Goal: Information Seeking & Learning: Learn about a topic

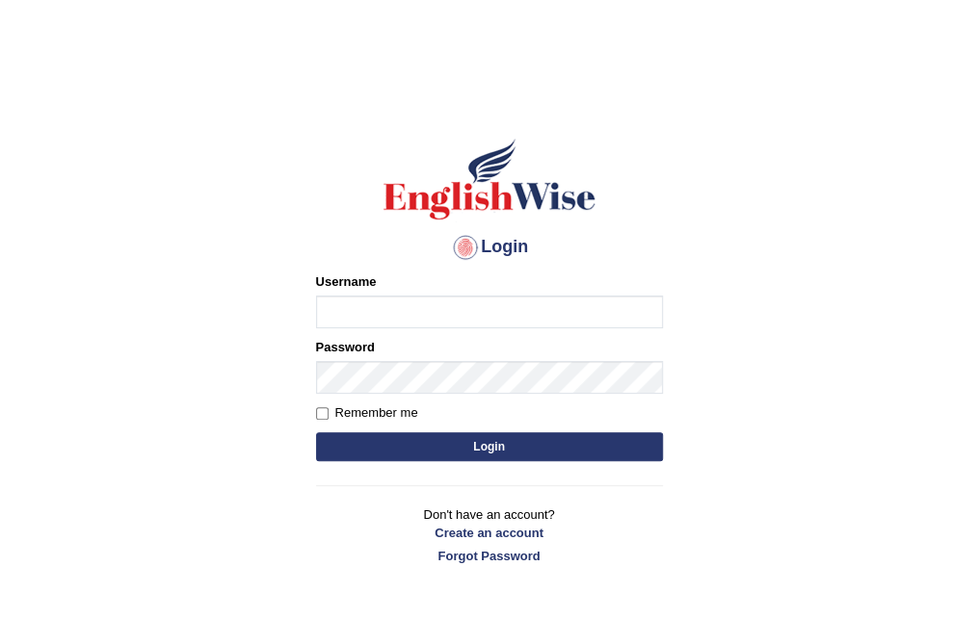
type input "Nomz1986"
click at [486, 436] on button "Login" at bounding box center [489, 447] width 347 height 29
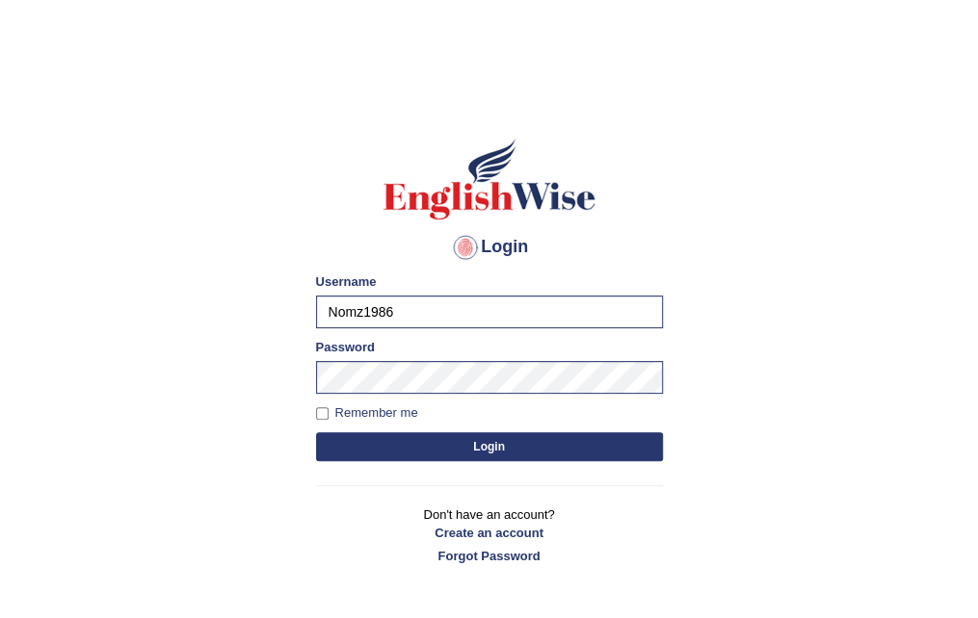
click at [489, 453] on button "Login" at bounding box center [489, 447] width 347 height 29
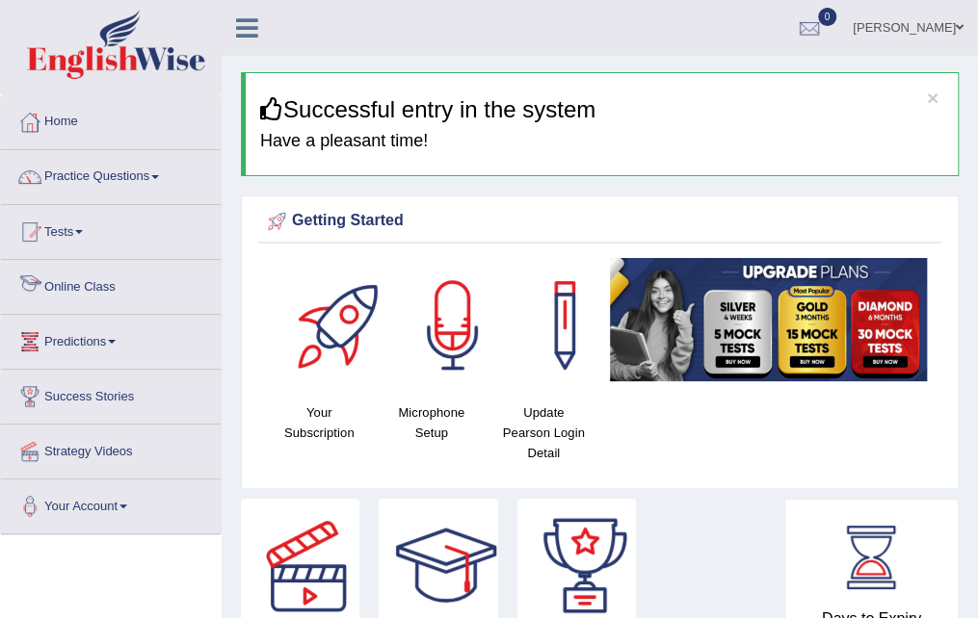
click at [118, 278] on link "Online Class" at bounding box center [111, 284] width 220 height 48
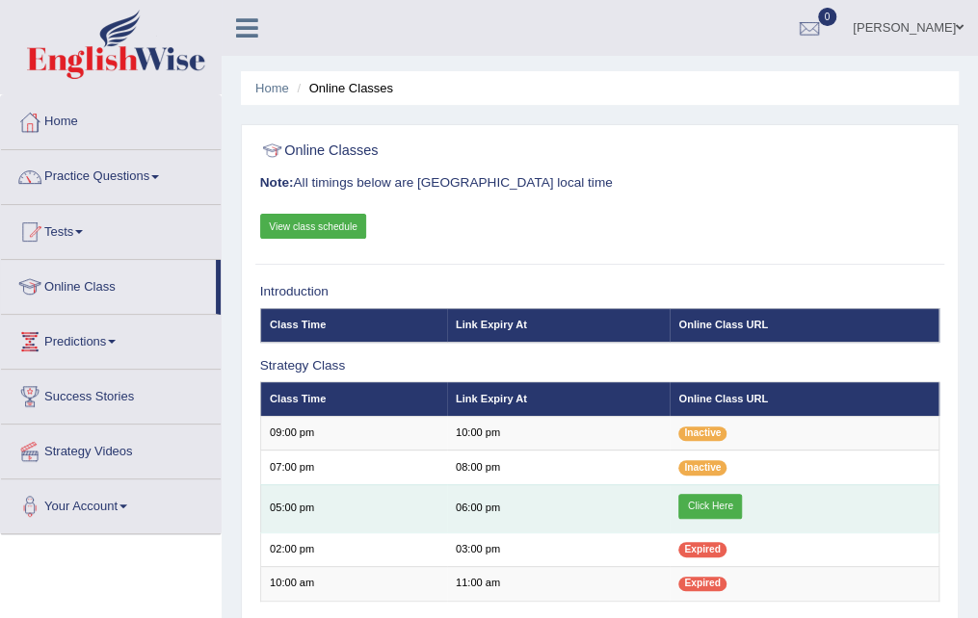
click at [711, 498] on link "Click Here" at bounding box center [710, 506] width 64 height 25
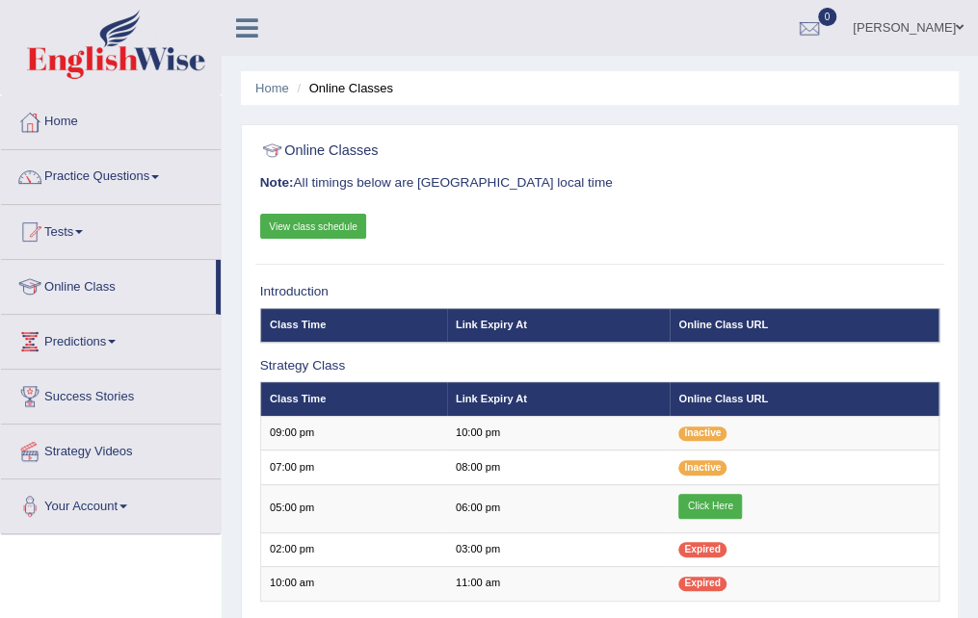
click at [159, 175] on span at bounding box center [155, 177] width 8 height 4
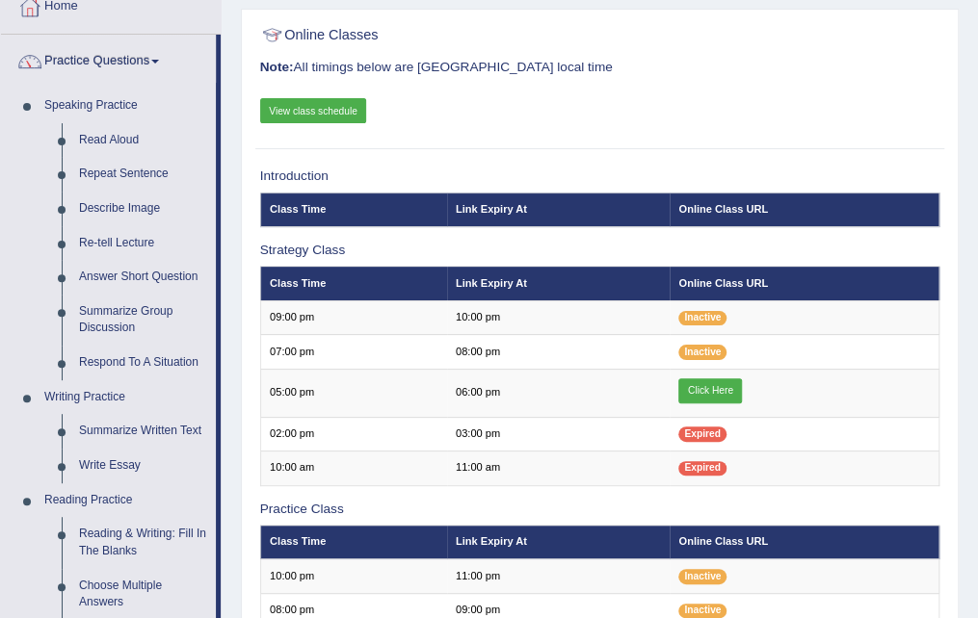
scroll to position [154, 0]
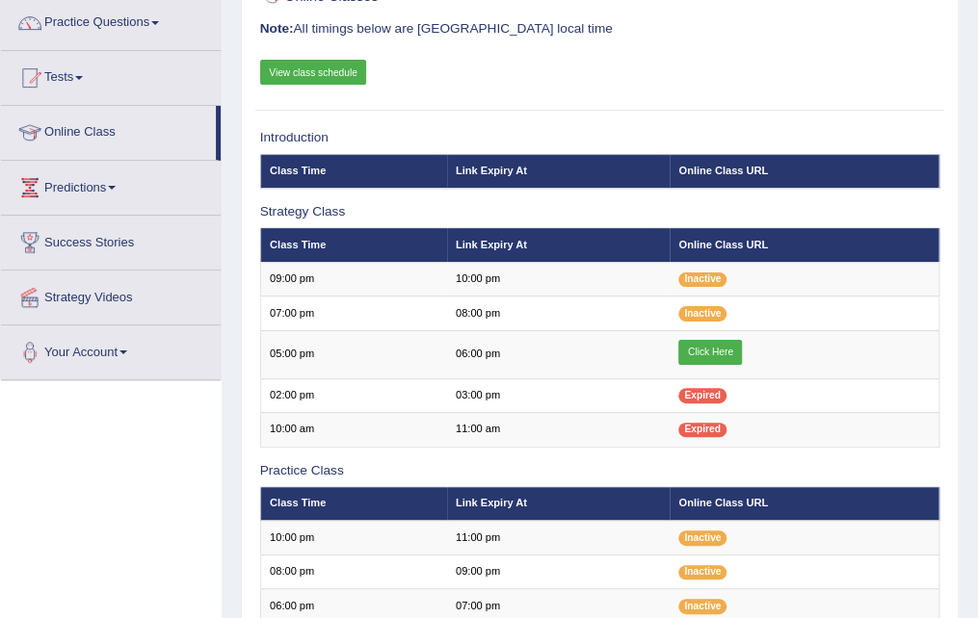
click at [159, 18] on link "Practice Questions" at bounding box center [111, 20] width 220 height 48
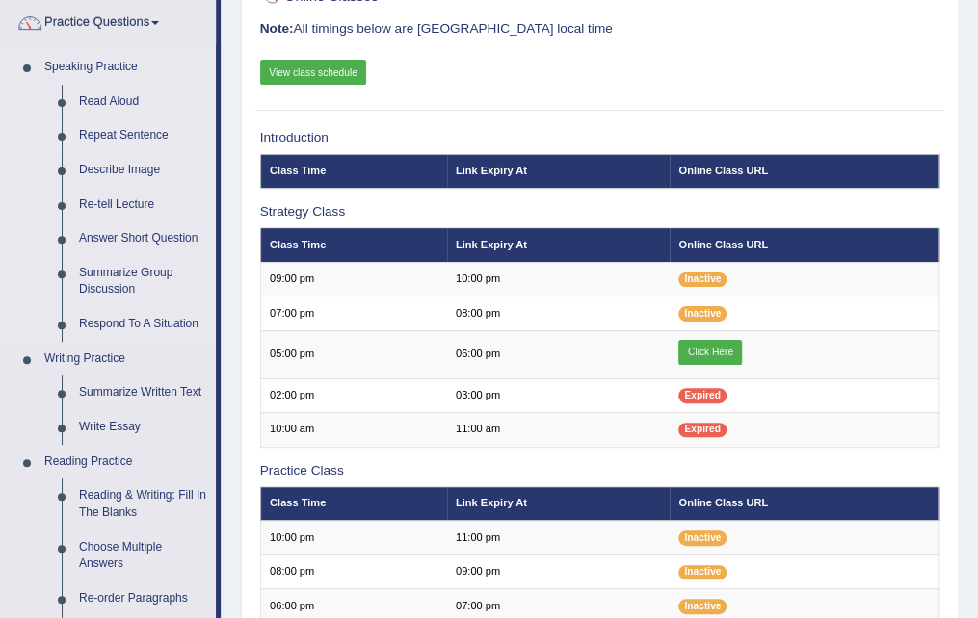
click at [150, 134] on link "Repeat Sentence" at bounding box center [142, 135] width 145 height 35
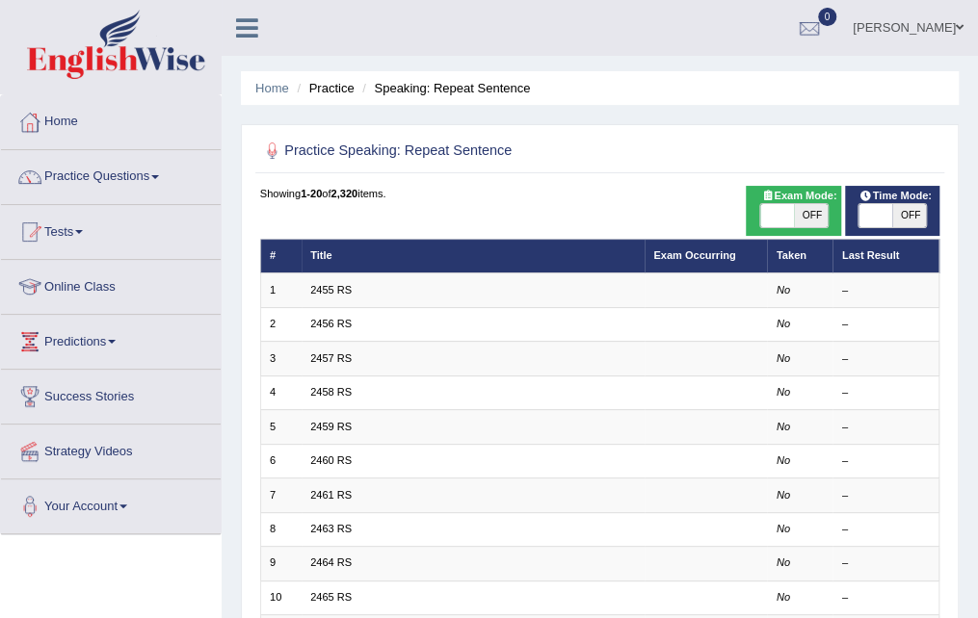
click at [162, 173] on link "Practice Questions" at bounding box center [111, 174] width 220 height 48
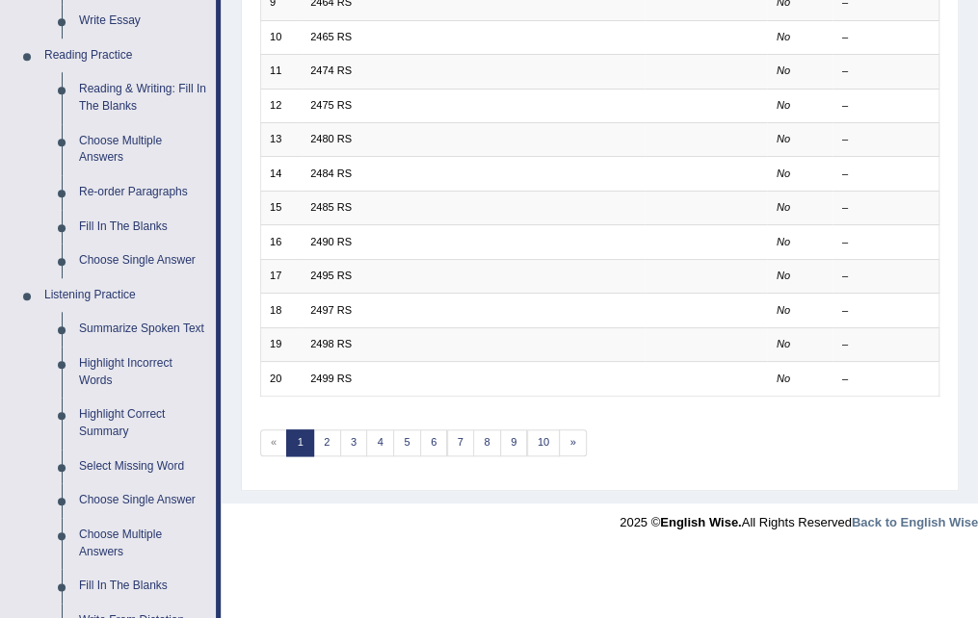
scroll to position [578, 0]
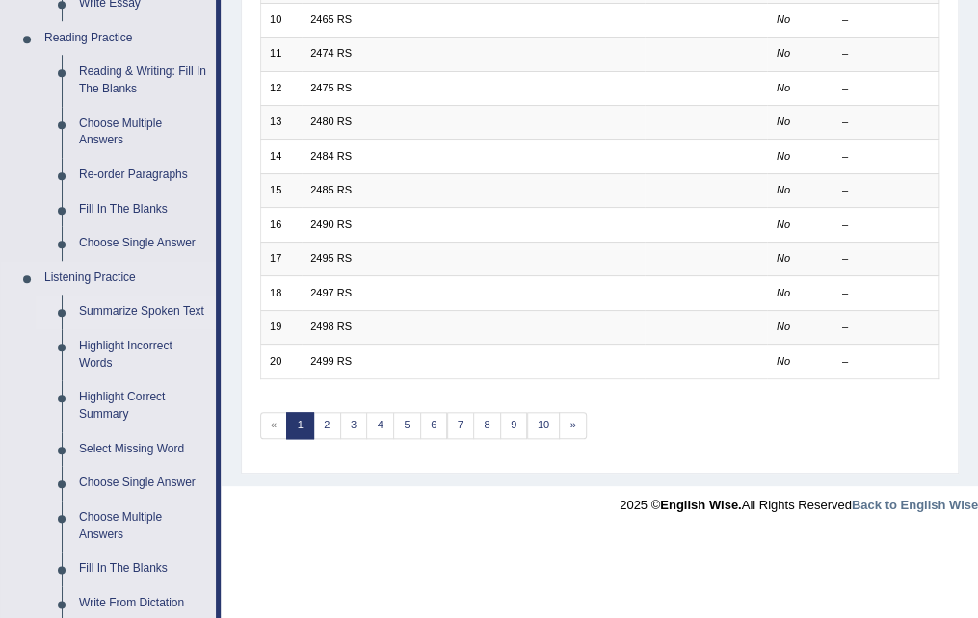
click at [112, 315] on link "Summarize Spoken Text" at bounding box center [142, 312] width 145 height 35
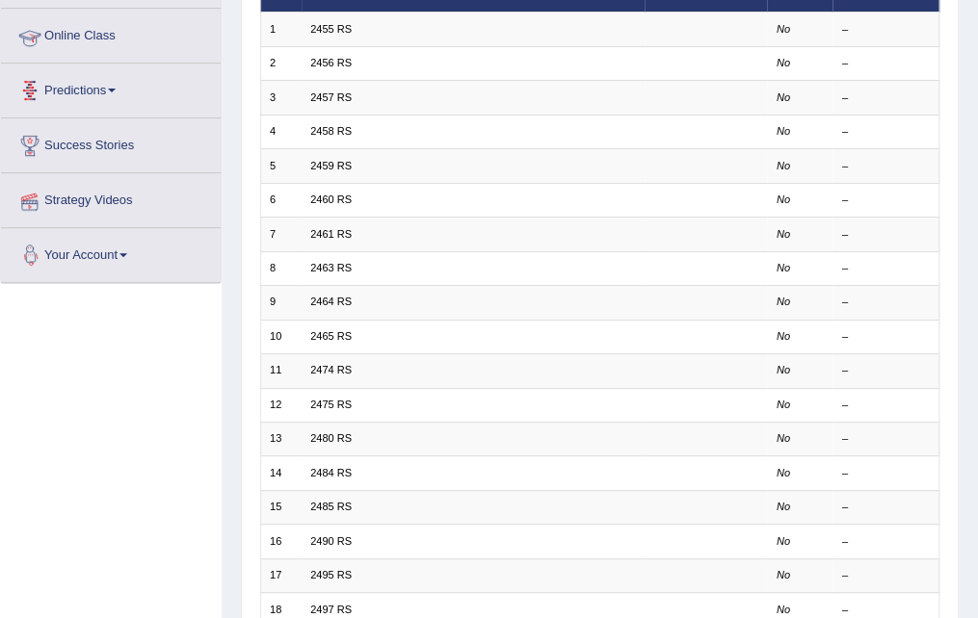
scroll to position [312, 0]
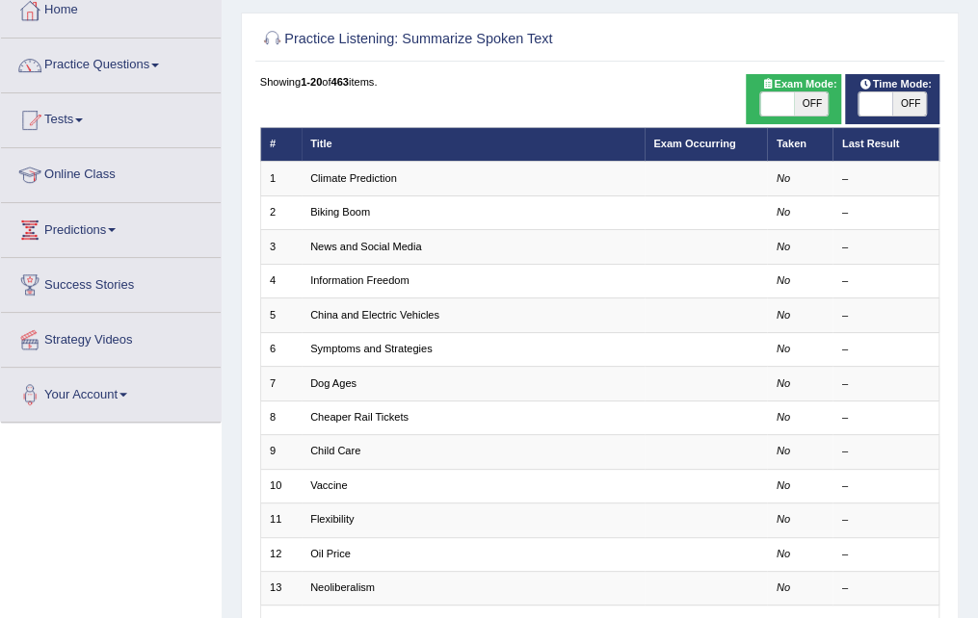
scroll to position [116, 0]
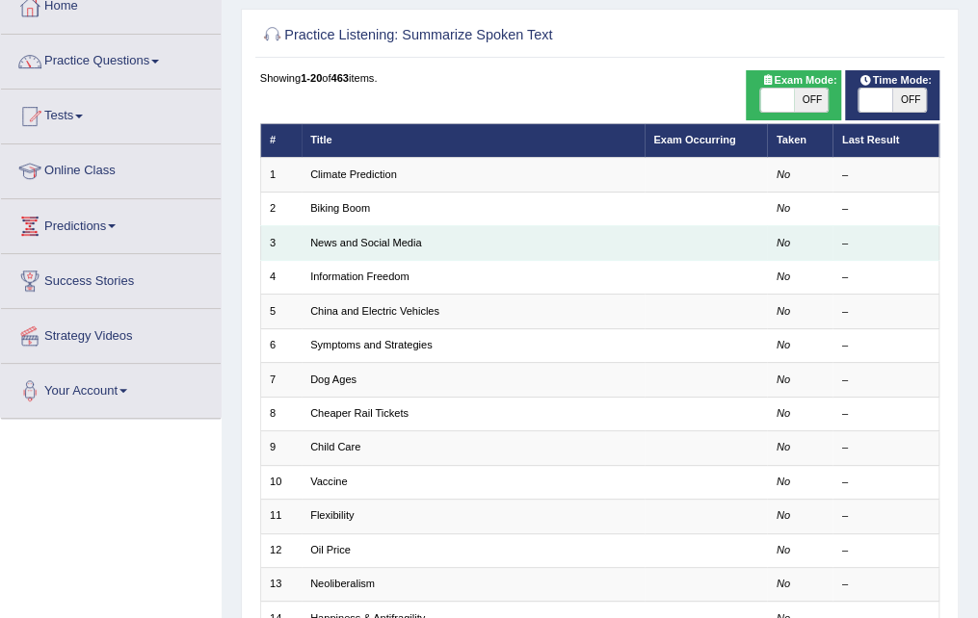
click at [451, 246] on td "News and Social Media" at bounding box center [473, 243] width 343 height 34
click at [728, 234] on td at bounding box center [705, 243] width 123 height 34
click at [399, 245] on link "News and Social Media" at bounding box center [365, 243] width 111 height 12
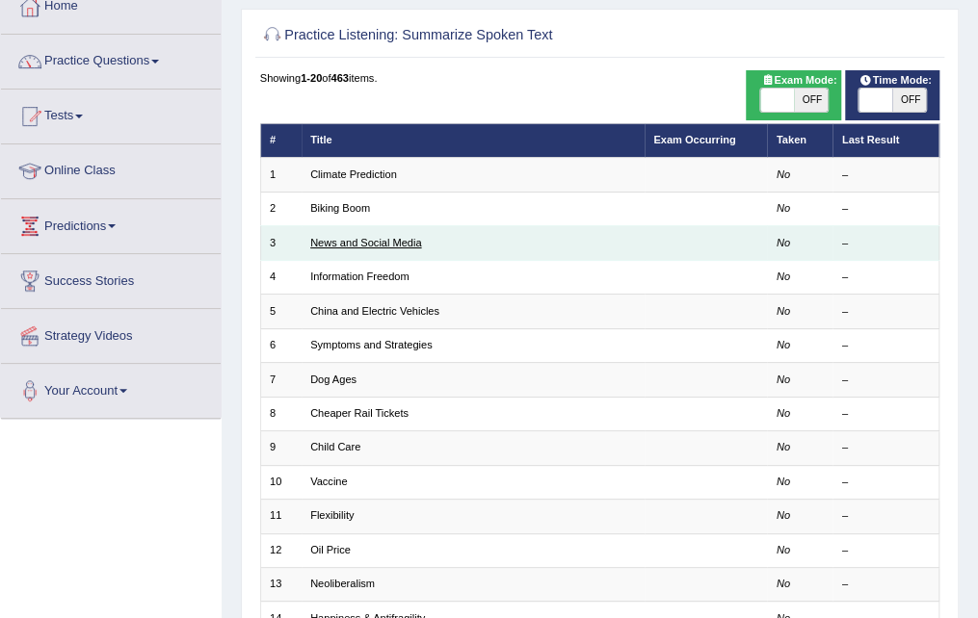
click at [399, 245] on link "News and Social Media" at bounding box center [365, 243] width 111 height 12
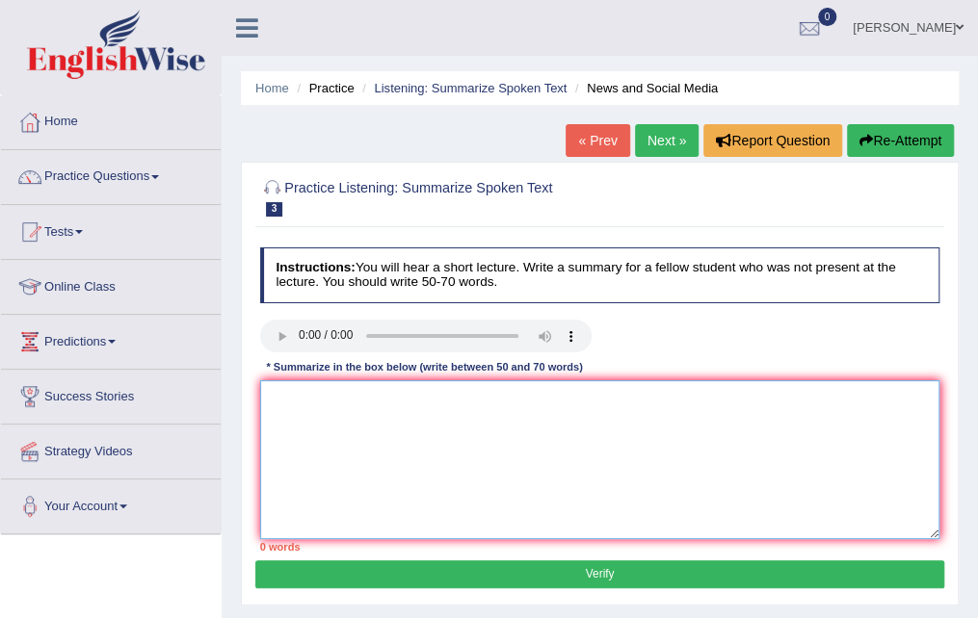
click at [277, 410] on textarea at bounding box center [600, 460] width 680 height 159
type textarea "a"
click at [339, 398] on textarea "Any one can" at bounding box center [600, 460] width 680 height 159
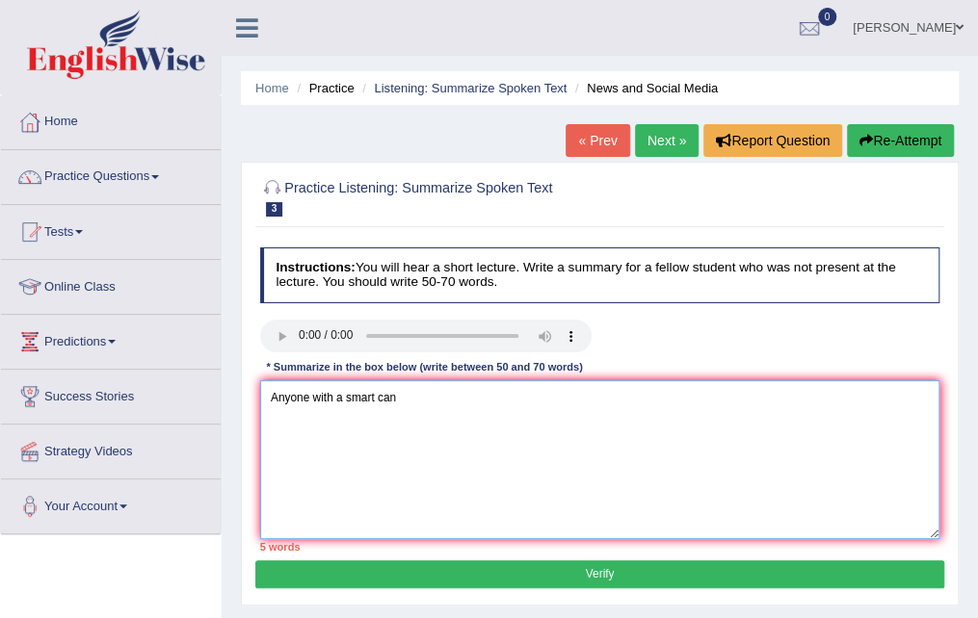
click at [403, 402] on textarea "Anyone with a smart can" at bounding box center [600, 460] width 680 height 159
click at [521, 394] on textarea "Anyone with a smartphone or laptop can spread" at bounding box center [600, 460] width 680 height 159
click at [580, 398] on textarea "Anyone with a smartphone or laptop can spread information" at bounding box center [600, 460] width 680 height 159
click at [633, 396] on textarea "Anyone with a smartphone or laptop can spread information and video" at bounding box center [600, 460] width 680 height 159
click at [686, 397] on textarea "Anyone with a smartphone or laptop can spread information and video around the" at bounding box center [600, 460] width 680 height 159
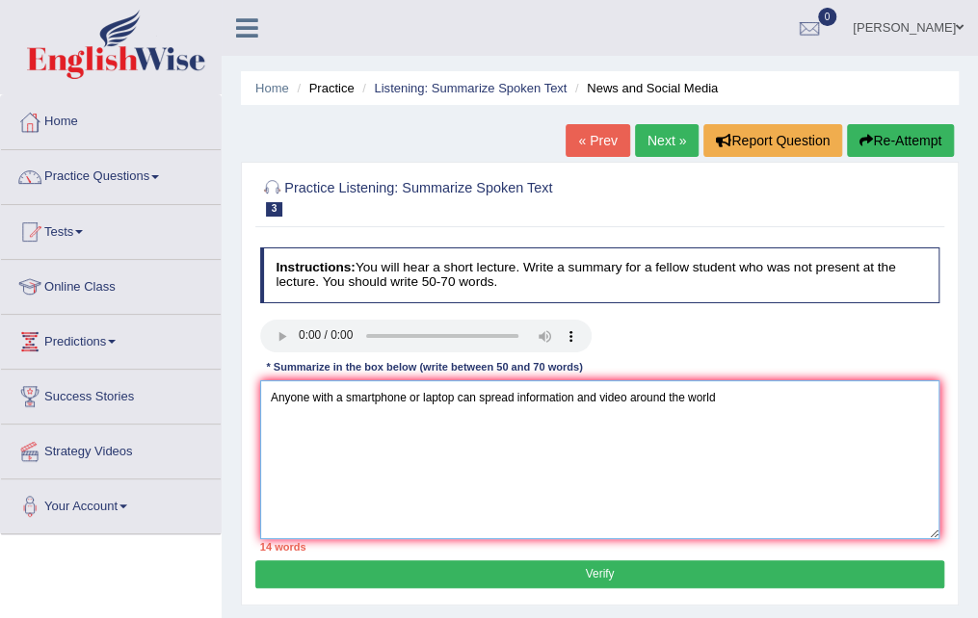
click at [715, 389] on textarea "Anyone with a smartphone or laptop can spread information and video around the …" at bounding box center [600, 460] width 680 height 159
click at [720, 392] on textarea "Anyone with a smartphone or laptop can spread information and video around the …" at bounding box center [600, 460] width 680 height 159
click at [844, 403] on textarea "Anyone with a smartphone or laptop can spread information and video around the …" at bounding box center [600, 460] width 680 height 159
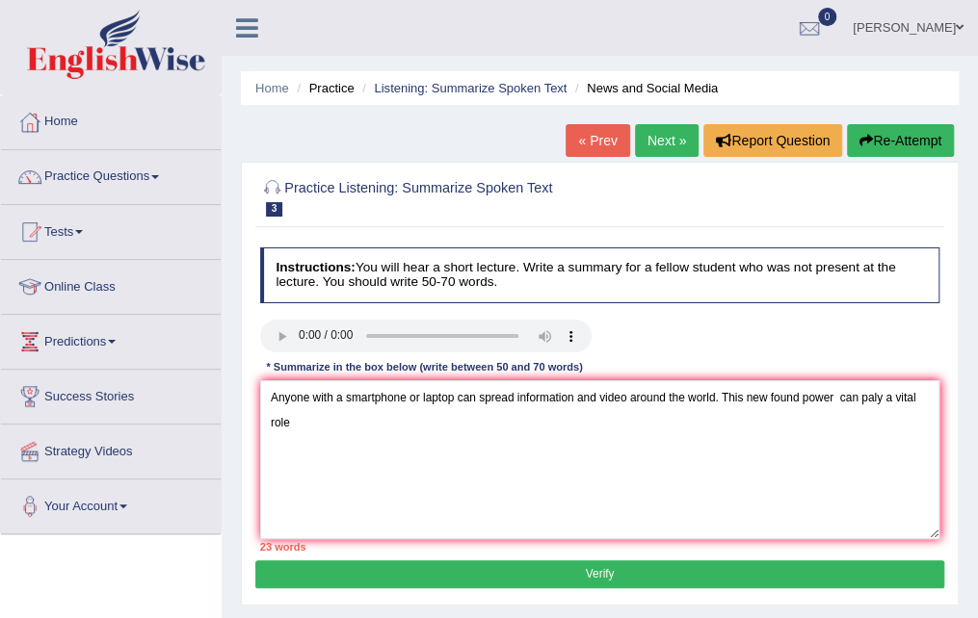
click at [954, 7] on link "[PERSON_NAME]" at bounding box center [908, 25] width 140 height 50
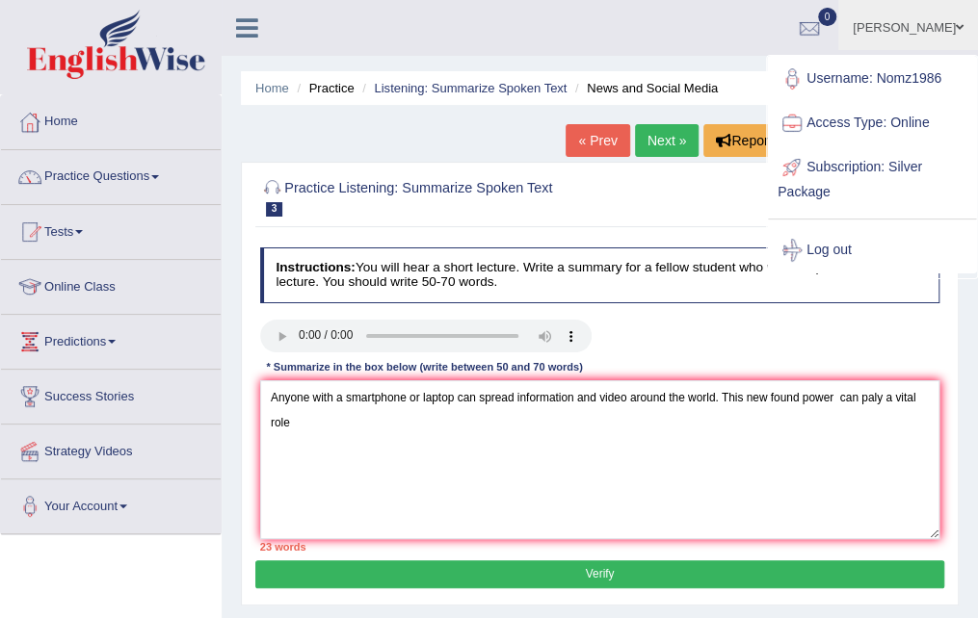
click at [165, 606] on div "Toggle navigation Home Practice Questions Speaking Practice Read Aloud Repeat S…" at bounding box center [489, 501] width 978 height 1002
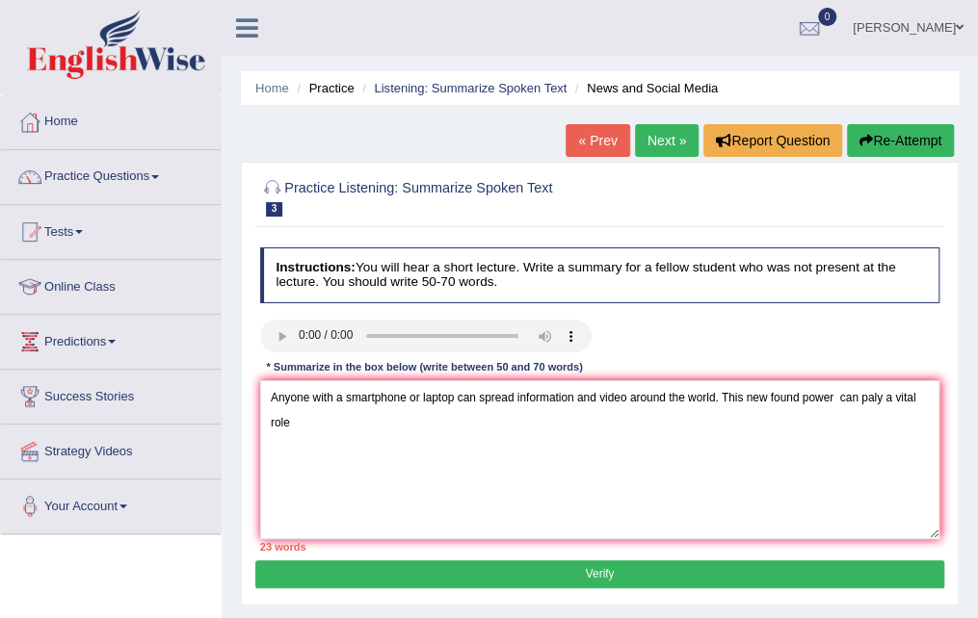
click at [137, 592] on div "Toggle navigation Home Practice Questions Speaking Practice Read Aloud Repeat S…" at bounding box center [489, 501] width 978 height 1002
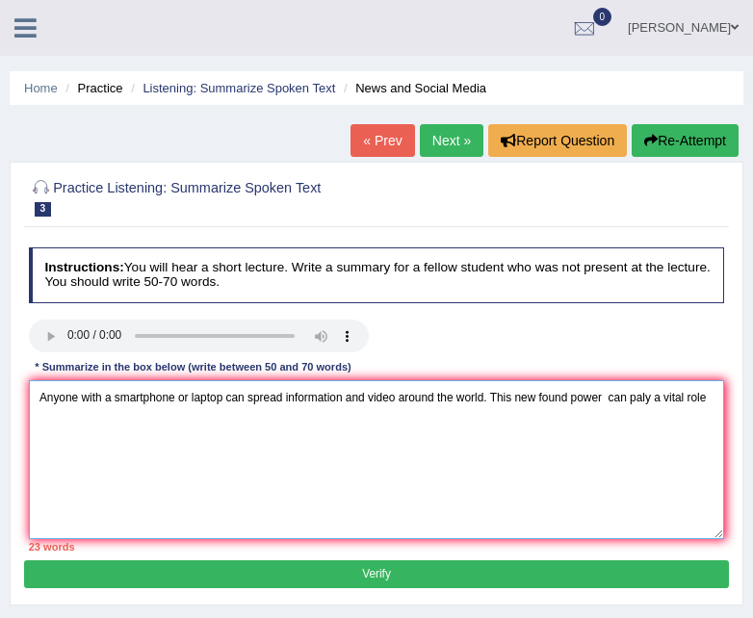
click at [709, 401] on textarea "Anyone with a smartphone or laptop can spread information and video around the …" at bounding box center [377, 460] width 696 height 159
click at [150, 423] on textarea "Anyone with a smartphone or laptop can spread information and video around the …" at bounding box center [377, 460] width 696 height 159
click at [285, 420] on textarea "Anyone with a smartphone or laptop can spread information and video around the …" at bounding box center [377, 460] width 696 height 159
click at [352, 423] on textarea "Anyone with a smartphone or laptop can spread information and video around the …" at bounding box center [377, 460] width 696 height 159
click at [349, 420] on textarea "Anyone with a smartphone or laptop can spread information and video around the …" at bounding box center [377, 460] width 696 height 159
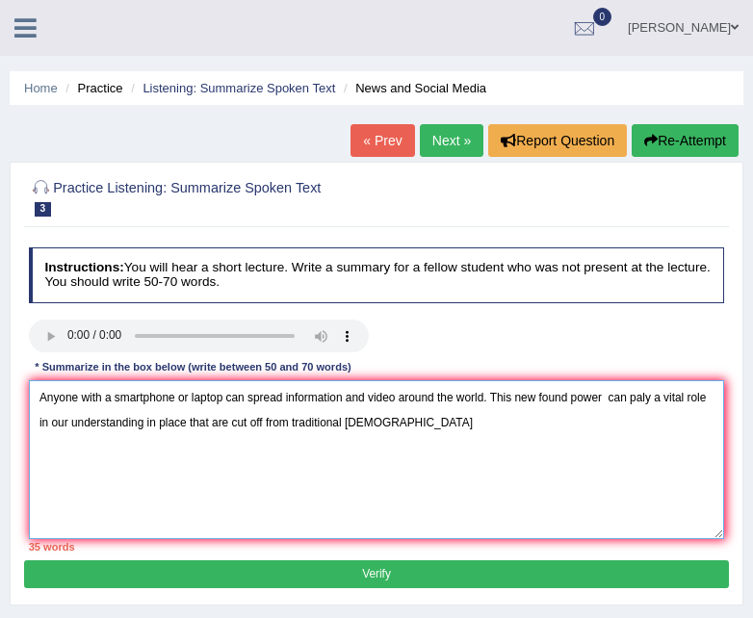
drag, startPoint x: 349, startPoint y: 420, endPoint x: 412, endPoint y: 423, distance: 63.6
click at [412, 423] on textarea "Anyone with a smartphone or laptop can spread information and video around the …" at bounding box center [377, 460] width 696 height 159
drag, startPoint x: 412, startPoint y: 423, endPoint x: 549, endPoint y: 468, distance: 144.1
click at [549, 468] on textarea "Anyone with a smartphone or laptop can spread information and video around the …" at bounding box center [377, 460] width 696 height 159
click at [409, 423] on textarea "Anyone with a smartphone or laptop can spread information and video around the …" at bounding box center [377, 460] width 696 height 159
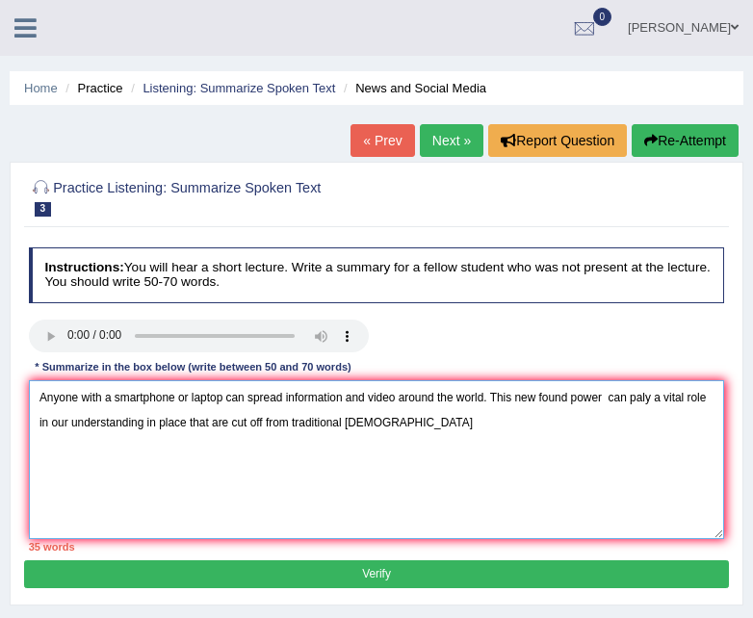
click at [409, 420] on textarea "Anyone with a smartphone or laptop can spread information and video around the …" at bounding box center [377, 460] width 696 height 159
click at [465, 421] on textarea "Anyone with a smartphone or laptop can spread information and video around the …" at bounding box center [377, 460] width 696 height 159
click at [286, 392] on textarea "Anyone with a smartphone or laptop can spread information and video around the …" at bounding box center [377, 460] width 696 height 159
click at [468, 419] on textarea "Anyone with a smartphone or laptop can spread information and video around the …" at bounding box center [377, 460] width 696 height 159
click at [526, 419] on textarea "Anyone with a smartphone or laptop can spread information and video around the …" at bounding box center [377, 460] width 696 height 159
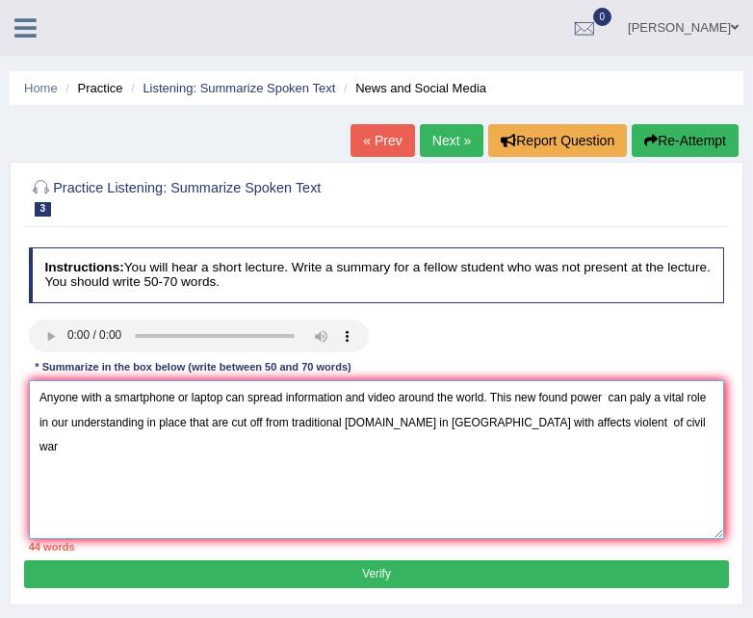
click at [582, 420] on textarea "Anyone with a smartphone or laptop can spread information and video around the …" at bounding box center [377, 460] width 696 height 159
click at [611, 421] on textarea "Anyone with a smartphone or laptop can spread information and video around the …" at bounding box center [377, 460] width 696 height 159
click at [632, 421] on textarea "Anyone with a smartphone or laptop can spread information and video around the …" at bounding box center [377, 460] width 696 height 159
click at [670, 426] on textarea "Anyone with a smartphone or laptop can spread information and video around the …" at bounding box center [377, 460] width 696 height 159
click at [78, 447] on textarea "Anyone with a smartphone or laptop can spread information and video around the …" at bounding box center [377, 460] width 696 height 159
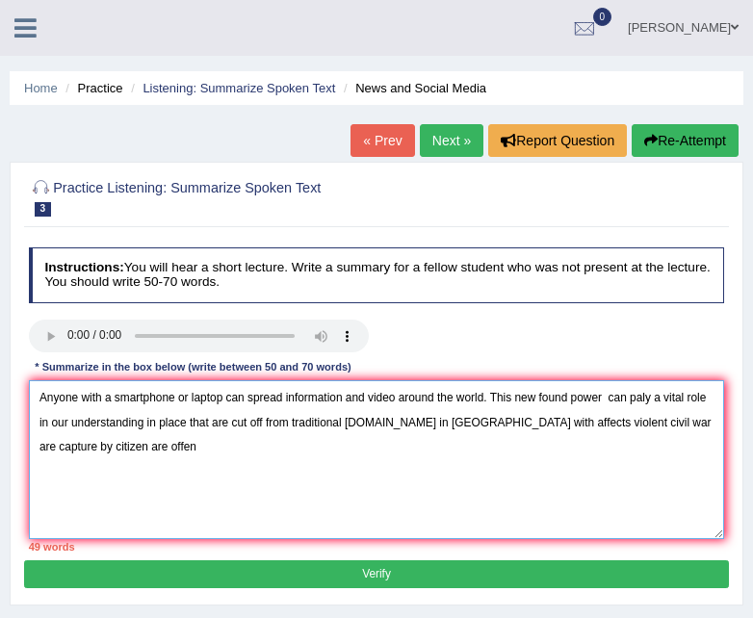
click at [91, 448] on textarea "Anyone with a smartphone or laptop can spread information and video around the …" at bounding box center [377, 460] width 696 height 159
click at [140, 447] on textarea "Anyone with a smartphone or laptop can spread information and video around the …" at bounding box center [377, 460] width 696 height 159
click at [148, 440] on textarea "Anyone with a smartphone or laptop can spread information and video around the …" at bounding box center [377, 460] width 696 height 159
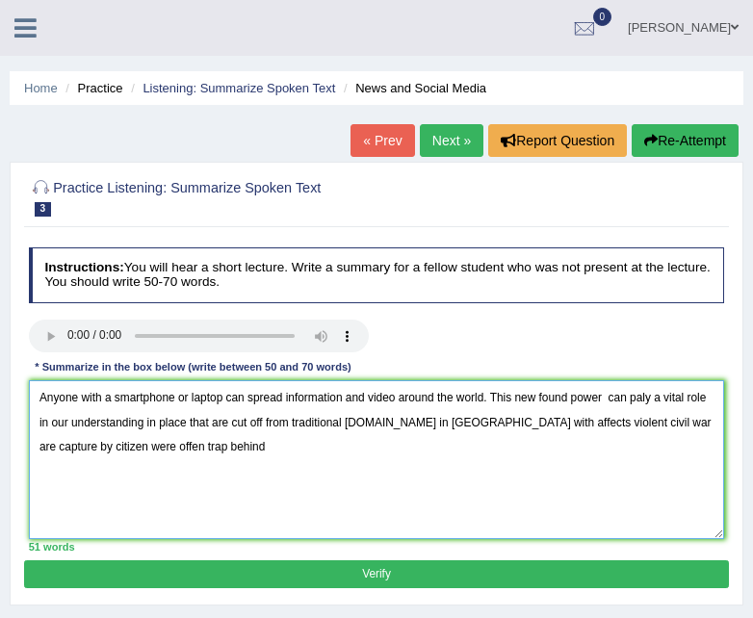
click at [197, 444] on textarea "Anyone with a smartphone or laptop can spread information and video around the …" at bounding box center [377, 460] width 696 height 159
click at [241, 441] on textarea "Anyone with a smartphone or laptop can spread information and video around the …" at bounding box center [377, 460] width 696 height 159
click at [73, 448] on textarea "Anyone with a smartphone or laptop can spread information and video around the …" at bounding box center [377, 460] width 696 height 159
click at [176, 446] on textarea "Anyone with a smartphone or laptop can spread information and video around the …" at bounding box center [377, 460] width 696 height 159
click at [651, 398] on textarea "Anyone with a smartphone or laptop can spread information and video around the …" at bounding box center [377, 460] width 696 height 159
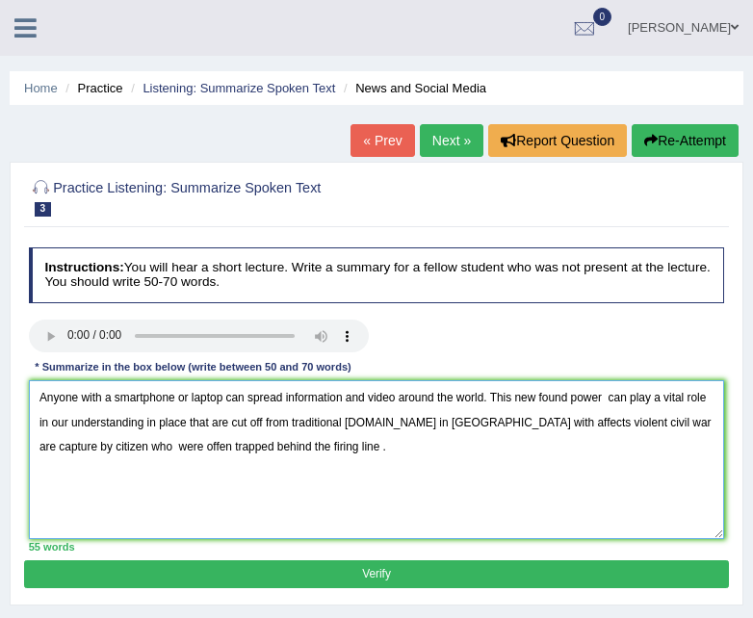
click at [408, 422] on textarea "Anyone with a smartphone or laptop can spread information and video around the …" at bounding box center [377, 460] width 696 height 159
click at [412, 421] on textarea "Anyone with a smartphone or laptop can spread information and video around the …" at bounding box center [377, 460] width 696 height 159
click at [321, 448] on textarea "Anyone with a smartphone or laptop can spread information and video around the …" at bounding box center [377, 460] width 696 height 159
click at [382, 451] on textarea "Anyone with a smartphone or laptop can spread information and video around the …" at bounding box center [377, 460] width 696 height 159
click at [413, 458] on textarea "Anyone with a smartphone or laptop can spread information and video around the …" at bounding box center [377, 460] width 696 height 159
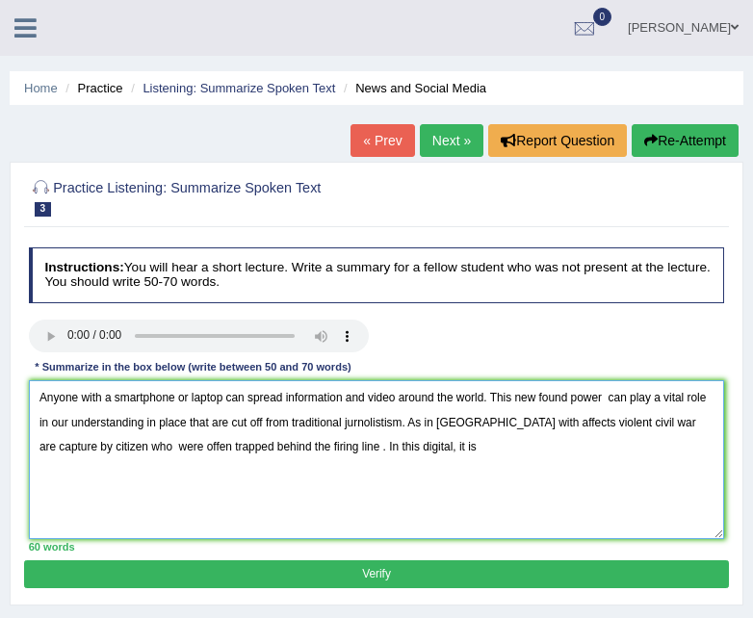
click at [376, 449] on textarea "Anyone with a smartphone or laptop can spread information and video around the …" at bounding box center [377, 460] width 696 height 159
click at [376, 443] on textarea "Anyone with a smartphone or laptop can spread information and video around the …" at bounding box center [377, 460] width 696 height 159
click at [428, 447] on textarea "Anyone with a smartphone or laptop can spread information and video around the …" at bounding box center [377, 460] width 696 height 159
click at [431, 450] on textarea "Anyone with a smartphone or laptop can spread information and video around the …" at bounding box center [377, 460] width 696 height 159
click at [529, 450] on textarea "Anyone with a smartphone or laptop can spread information and video around the …" at bounding box center [377, 460] width 696 height 159
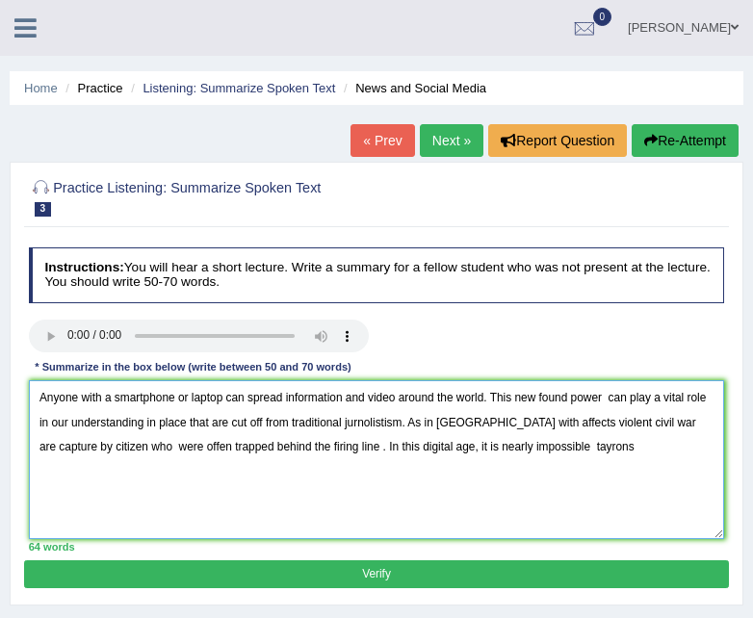
click at [566, 452] on textarea "Anyone with a smartphone or laptop can spread information and video around the …" at bounding box center [377, 460] width 696 height 159
click at [558, 442] on textarea "Anyone with a smartphone or laptop can spread information and video around the …" at bounding box center [377, 460] width 696 height 159
click at [669, 452] on textarea "Anyone with a smartphone or laptop can spread information and video around the …" at bounding box center [377, 460] width 696 height 159
click at [516, 448] on textarea "Anyone with a smartphone or laptop can spread information and video around the …" at bounding box center [377, 460] width 696 height 159
click at [684, 447] on textarea "Anyone with a smartphone or laptop can spread information and video around the …" at bounding box center [377, 460] width 696 height 159
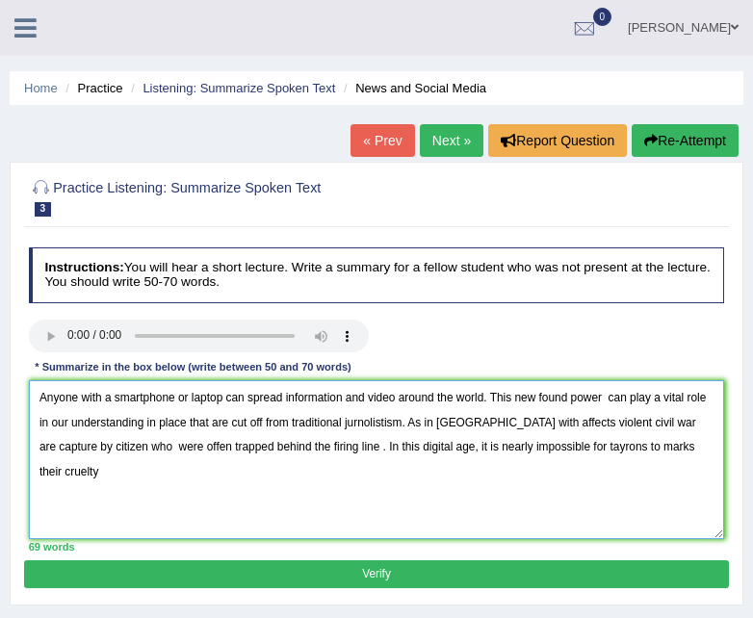
click at [682, 445] on textarea "Anyone with a smartphone or laptop can spread information and video around the …" at bounding box center [377, 460] width 696 height 159
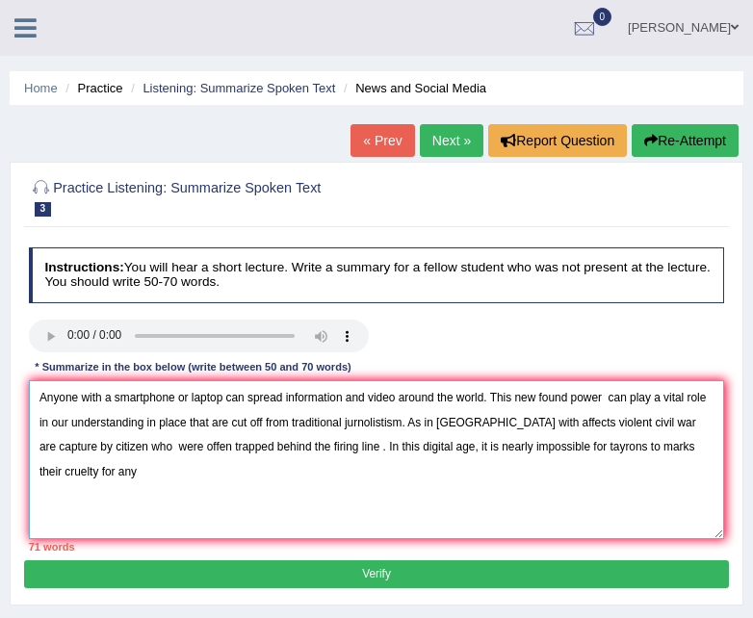
click at [62, 469] on textarea "Anyone with a smartphone or laptop can spread information and video around the …" at bounding box center [377, 460] width 696 height 159
click at [103, 467] on textarea "Anyone with a smartphone or laptop can spread information and video around the …" at bounding box center [377, 460] width 696 height 159
click at [173, 467] on textarea "Anyone with a smartphone or laptop can spread information and video around the …" at bounding box center [377, 460] width 696 height 159
click at [183, 473] on textarea "Anyone with a smartphone or laptop can spread information and video around the …" at bounding box center [377, 460] width 696 height 159
click at [245, 463] on textarea "Anyone with a smartphone or laptop can spread information and video around the …" at bounding box center [377, 460] width 696 height 159
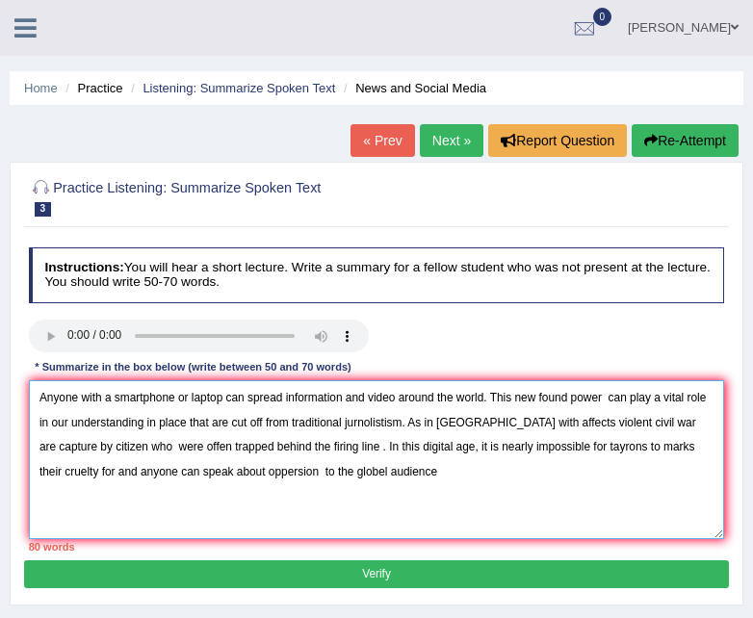
click at [364, 472] on textarea "Anyone with a smartphone or laptop can spread information and video around the …" at bounding box center [377, 460] width 696 height 159
click at [453, 471] on textarea "Anyone with a smartphone or laptop can spread information and video around the …" at bounding box center [377, 460] width 696 height 159
click at [571, 473] on textarea "Anyone with a smartphone or laptop can spread information and video around the …" at bounding box center [377, 460] width 696 height 159
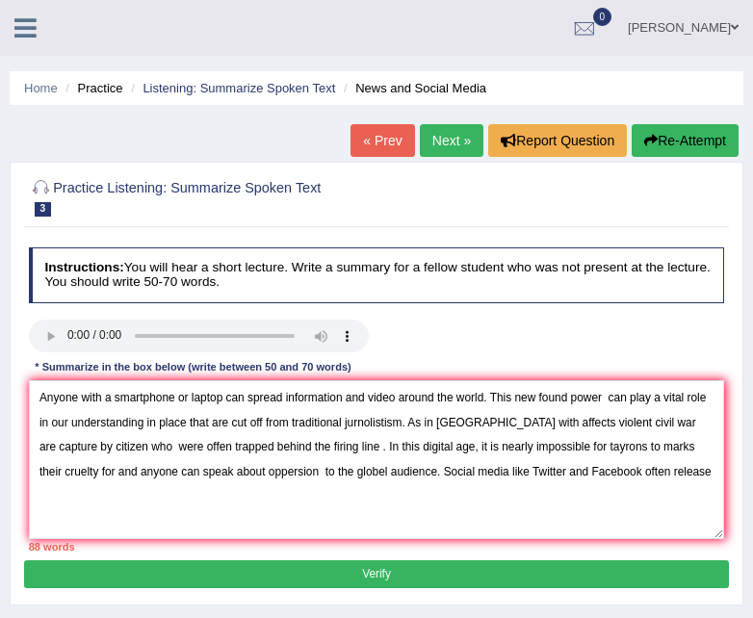
click at [670, 598] on div "Practice Listening: Summarize Spoken Text 3 News and Social Media Instructions:…" at bounding box center [377, 384] width 734 height 444
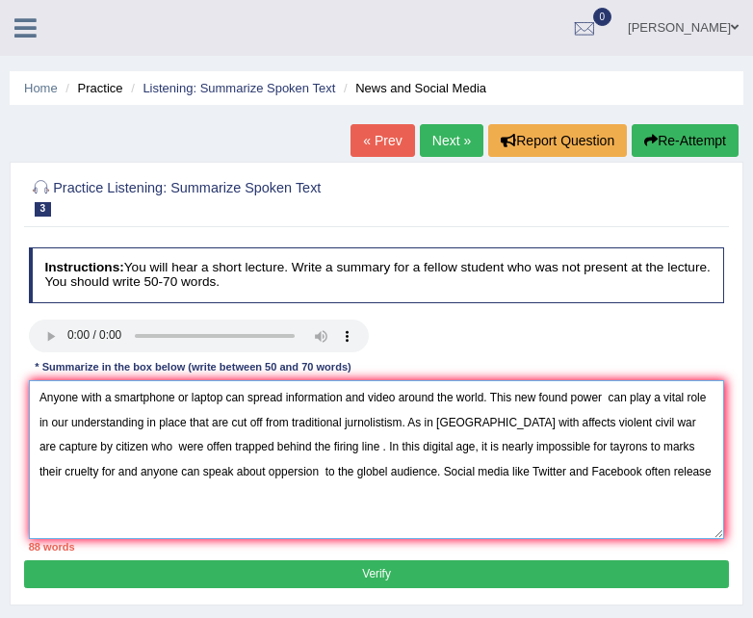
click at [658, 469] on textarea "Anyone with a smartphone or laptop can spread information and video around the …" at bounding box center [377, 460] width 696 height 159
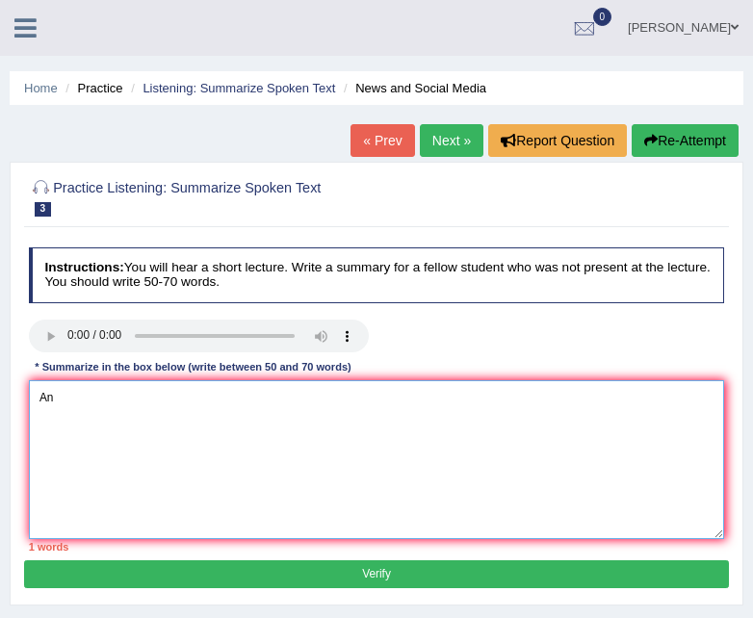
type textarea "A"
click at [308, 402] on textarea "The speaker provider a comprehensive overview of" at bounding box center [377, 460] width 696 height 159
click at [308, 402] on textarea "The speaker provider a comprehensive overview of Smartphone and laptops" at bounding box center [377, 460] width 696 height 159
click at [387, 393] on textarea "The speaker provider a comprehensive overview of Smartphone and laptops" at bounding box center [377, 460] width 696 height 159
click at [437, 388] on textarea "The speaker provider a comprehensive overview of Smartphone and Laptops" at bounding box center [377, 460] width 696 height 159
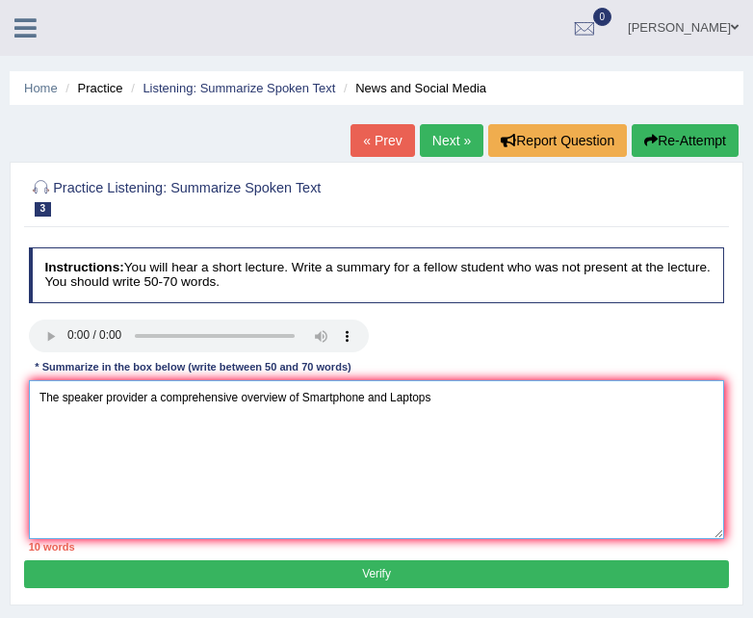
click at [430, 396] on textarea "The speaker provider a comprehensive overview of Smartphone and Laptops" at bounding box center [377, 460] width 696 height 159
click at [478, 404] on textarea "The speaker provider a comprehensive overview of Smartphone and Laptops, highli…" at bounding box center [377, 460] width 696 height 159
click at [563, 395] on textarea "The speaker provider a comprehensive overview of Smartphone and Laptops, highli…" at bounding box center [377, 460] width 696 height 159
type textarea "The speaker provider a comprehensive overview of Smartphone and Laptops, highli…"
click at [110, 419] on textarea "The speaker provider a comprehensive overview of Smartphone and Laptops, highli…" at bounding box center [377, 460] width 696 height 159
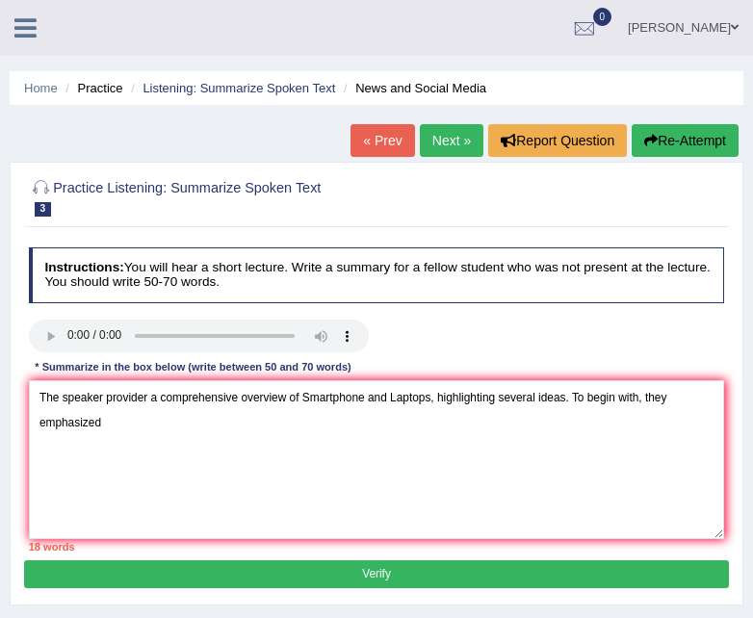
click at [486, 591] on div "Practice Listening: Summarize Spoken Text 3 News and Social Media Instructions:…" at bounding box center [377, 384] width 734 height 444
